Goal: Information Seeking & Learning: Stay updated

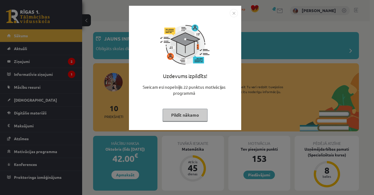
click at [191, 118] on button "Pildīt nākamo" at bounding box center [185, 115] width 45 height 13
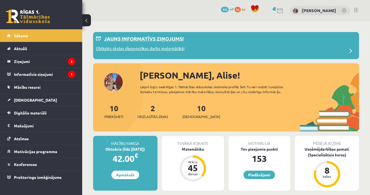
click at [170, 50] on p "Obligāts skolas diagnostikas darbs matemātikā!" at bounding box center [140, 49] width 89 height 8
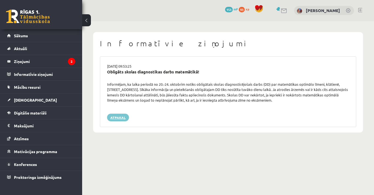
click at [119, 118] on link "Atpakaļ" at bounding box center [118, 118] width 22 height 8
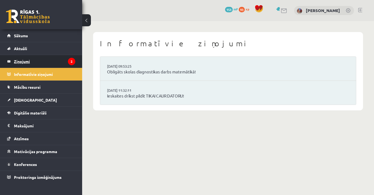
click at [40, 61] on legend "Ziņojumi 2" at bounding box center [44, 61] width 61 height 13
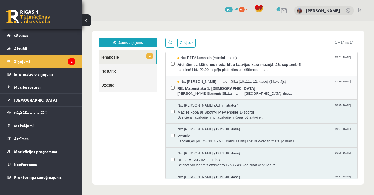
click at [205, 85] on span "RE: Matemātika 1. ieskaite" at bounding box center [264, 87] width 174 height 7
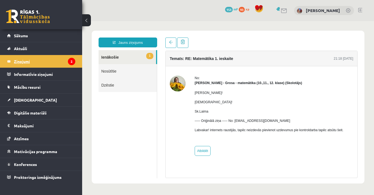
click at [57, 63] on legend "Ziņojumi 2" at bounding box center [44, 61] width 61 height 13
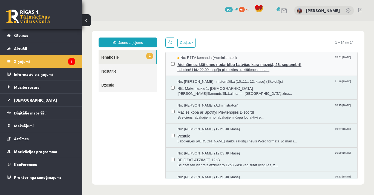
click at [245, 67] on span "Labdien! Līdz 22.09 iespēja pieteikties uz klātienes noda..." at bounding box center [264, 69] width 174 height 5
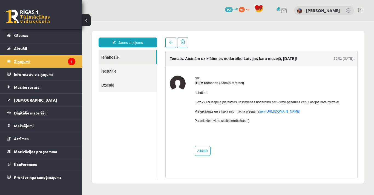
click at [21, 62] on legend "Ziņojumi 1" at bounding box center [44, 61] width 61 height 13
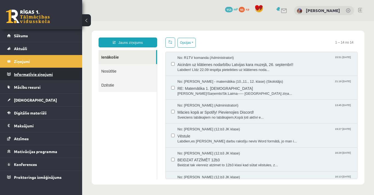
click at [39, 76] on legend "Informatīvie ziņojumi 0" at bounding box center [44, 74] width 61 height 13
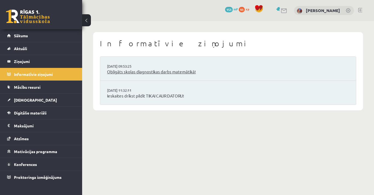
click at [171, 74] on link "Obligāts skolas diagnostikas darbs matemātikā!" at bounding box center [228, 72] width 242 height 6
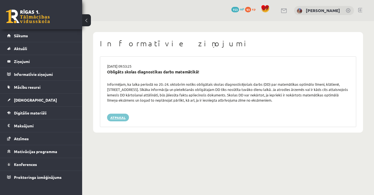
click at [117, 117] on link "Atpakaļ" at bounding box center [118, 118] width 22 height 8
